Goal: Task Accomplishment & Management: Manage account settings

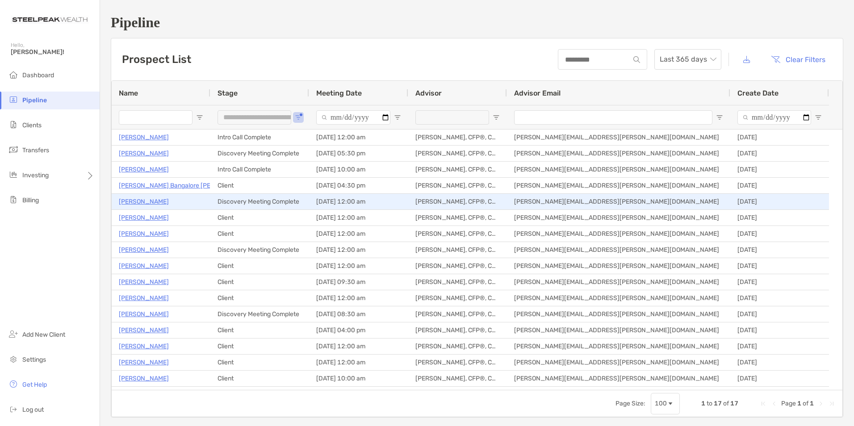
click at [136, 200] on p "[PERSON_NAME]" at bounding box center [144, 201] width 50 height 11
